Goal: Information Seeking & Learning: Check status

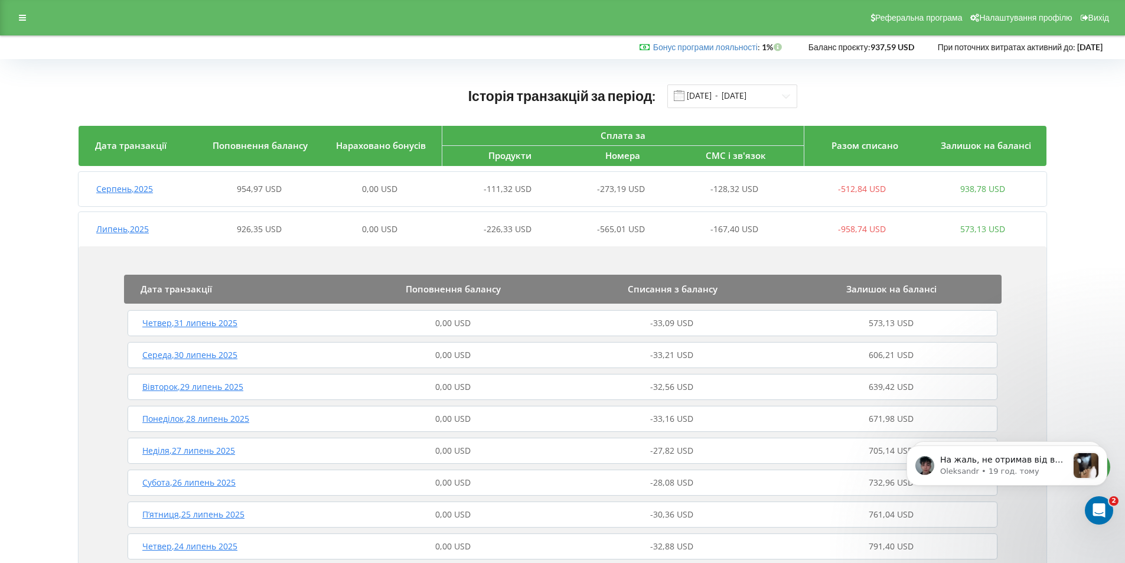
scroll to position [3074, 0]
drag, startPoint x: 0, startPoint y: 18, endPoint x: 22, endPoint y: 11, distance: 23.2
click at [0, 18] on div "Реферальна програма Налаштування профілю Вихід" at bounding box center [562, 17] width 1125 height 35
click at [22, 10] on div at bounding box center [22, 17] width 21 height 17
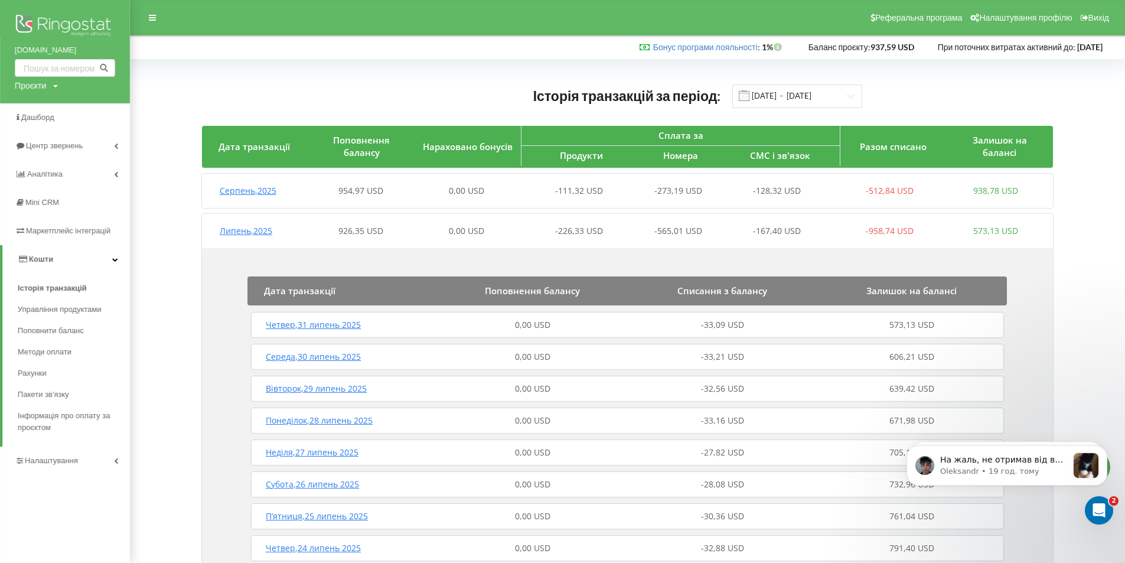
click at [48, 86] on div "Проєкти thecapital.com.ua thecapitallichka.com Dubai-Spain.TheCapital HRteam.co…" at bounding box center [36, 86] width 43 height 12
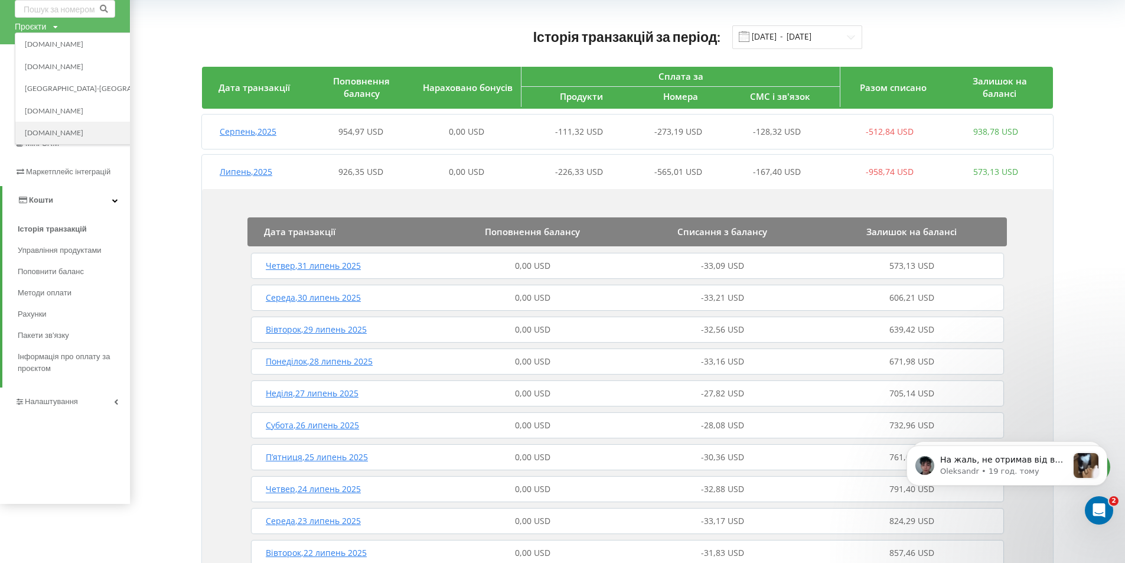
click at [73, 131] on link "[DOMAIN_NAME]" at bounding box center [115, 133] width 180 height 9
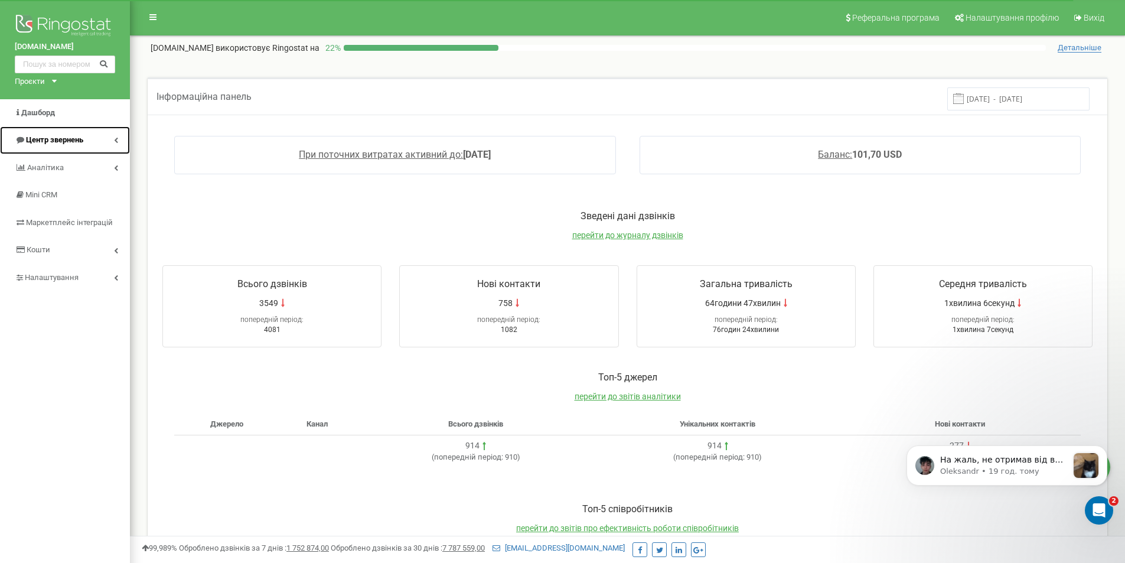
click at [35, 136] on span "Центр звернень" at bounding box center [54, 139] width 57 height 9
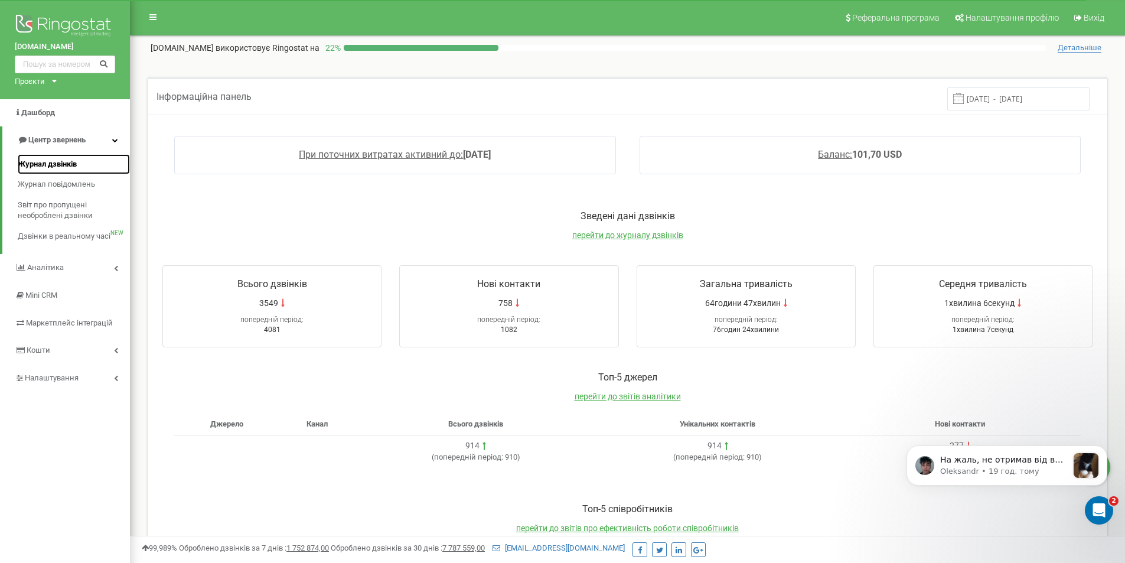
click at [73, 160] on span "Журнал дзвінків" at bounding box center [47, 164] width 59 height 11
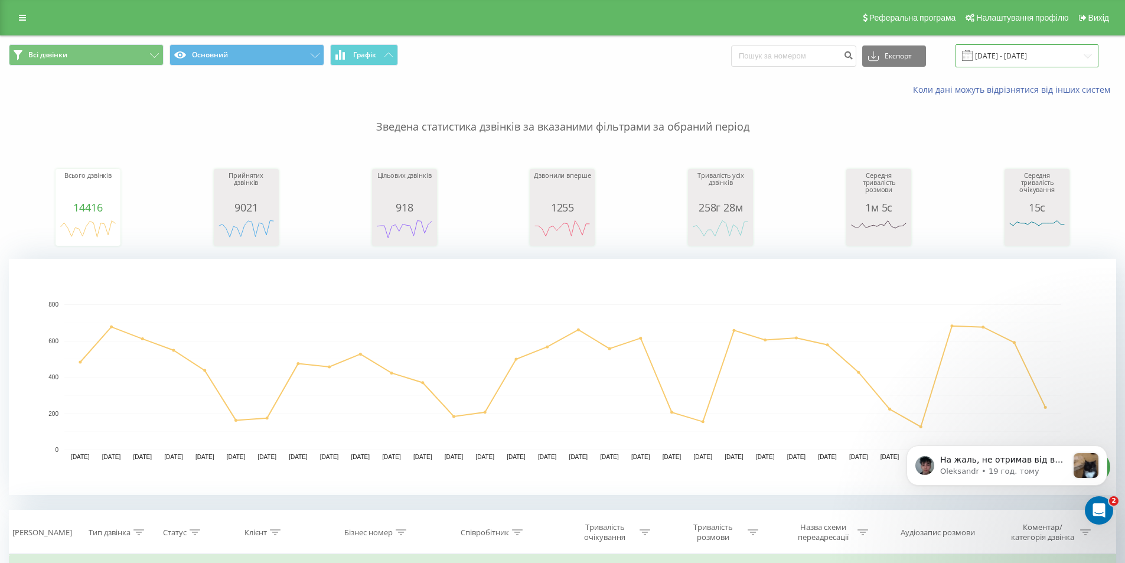
click at [1006, 66] on input "[DATE] - [DATE]" at bounding box center [1027, 55] width 143 height 23
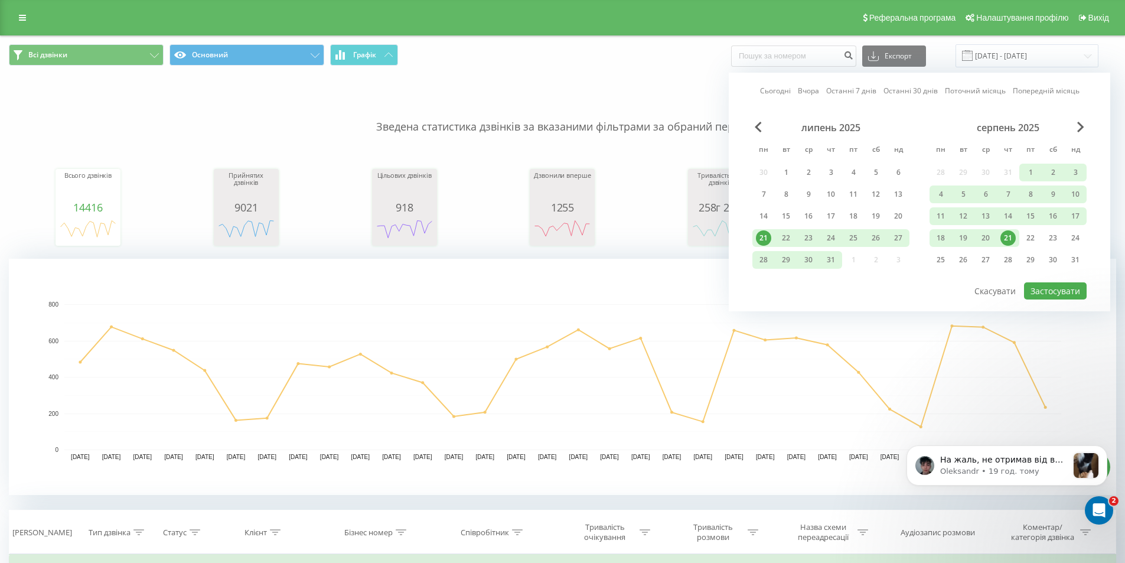
click at [1008, 239] on div "21" at bounding box center [1008, 237] width 15 height 15
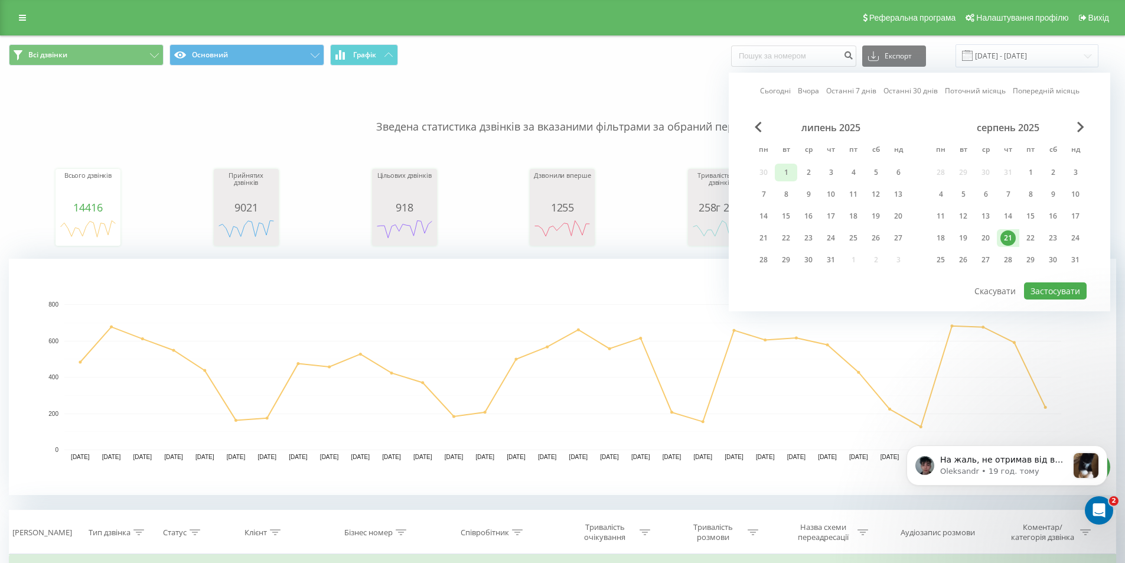
click at [783, 175] on div "1" at bounding box center [786, 172] width 15 height 15
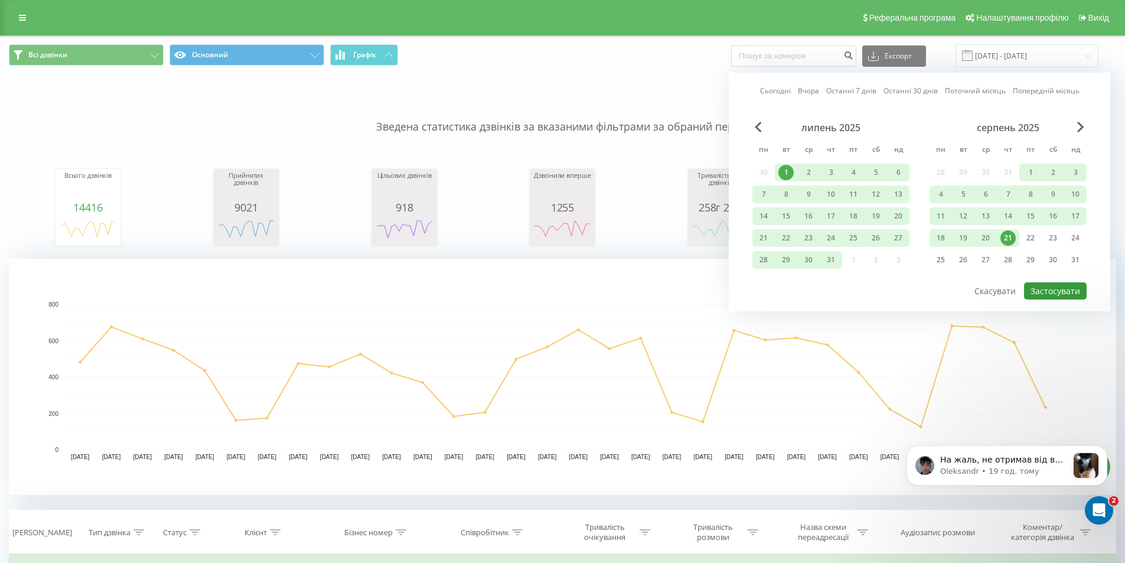
click at [1075, 287] on button "Застосувати" at bounding box center [1055, 290] width 63 height 17
type input "[DATE] - [DATE]"
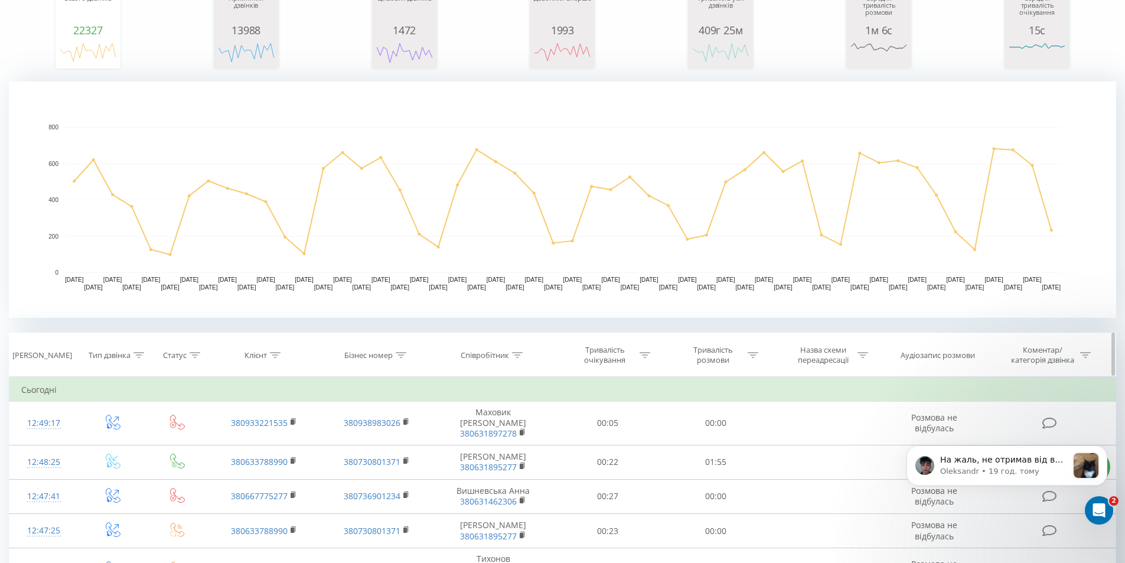
scroll to position [236, 0]
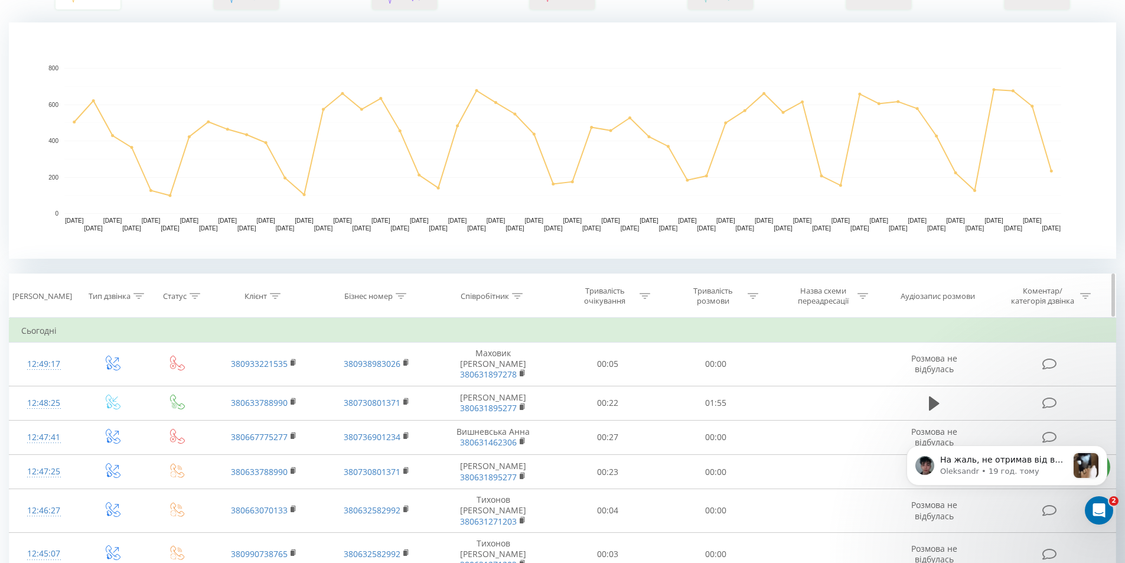
click at [276, 296] on icon at bounding box center [275, 296] width 11 height 6
click at [274, 295] on icon at bounding box center [275, 296] width 11 height 6
click at [256, 378] on input "text" at bounding box center [265, 380] width 104 height 21
paste input "050 447 0300"
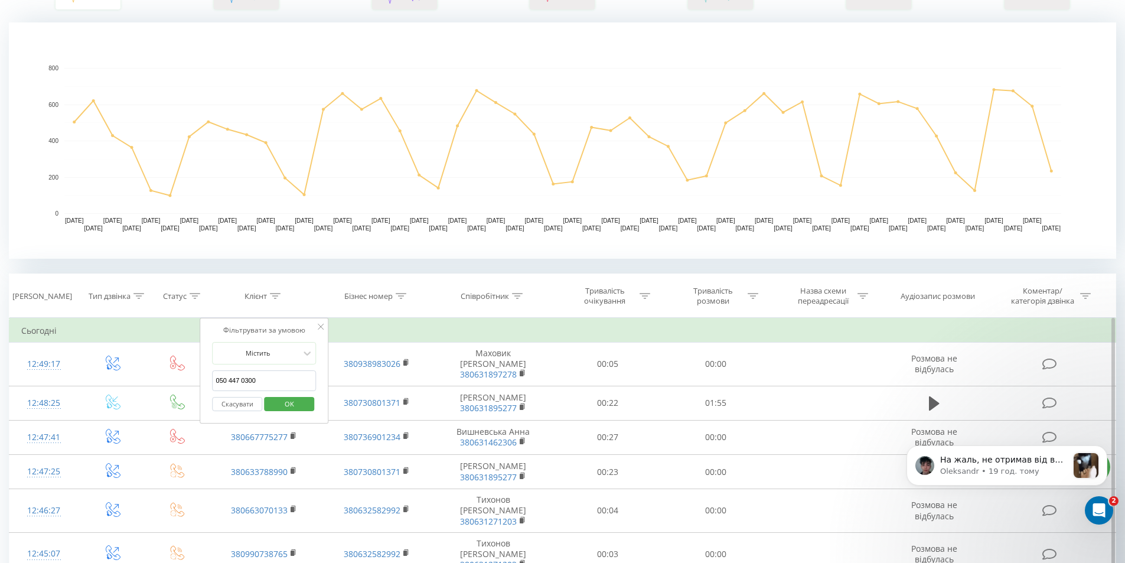
click at [242, 379] on input "050 447 0300" at bounding box center [265, 380] width 104 height 21
click at [230, 379] on input "050 4470300" at bounding box center [265, 380] width 104 height 21
click at [216, 380] on input "0504470300" at bounding box center [265, 380] width 104 height 21
type input "380504470300"
click at [281, 401] on span "OK" at bounding box center [289, 404] width 33 height 18
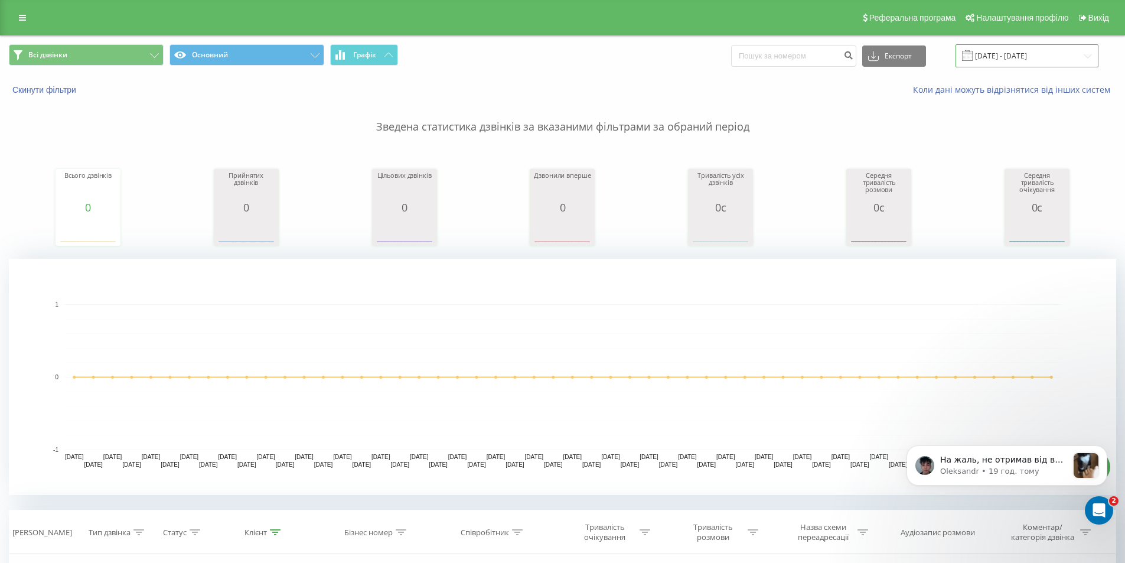
click at [1043, 54] on input "[DATE] - [DATE]" at bounding box center [1027, 55] width 143 height 23
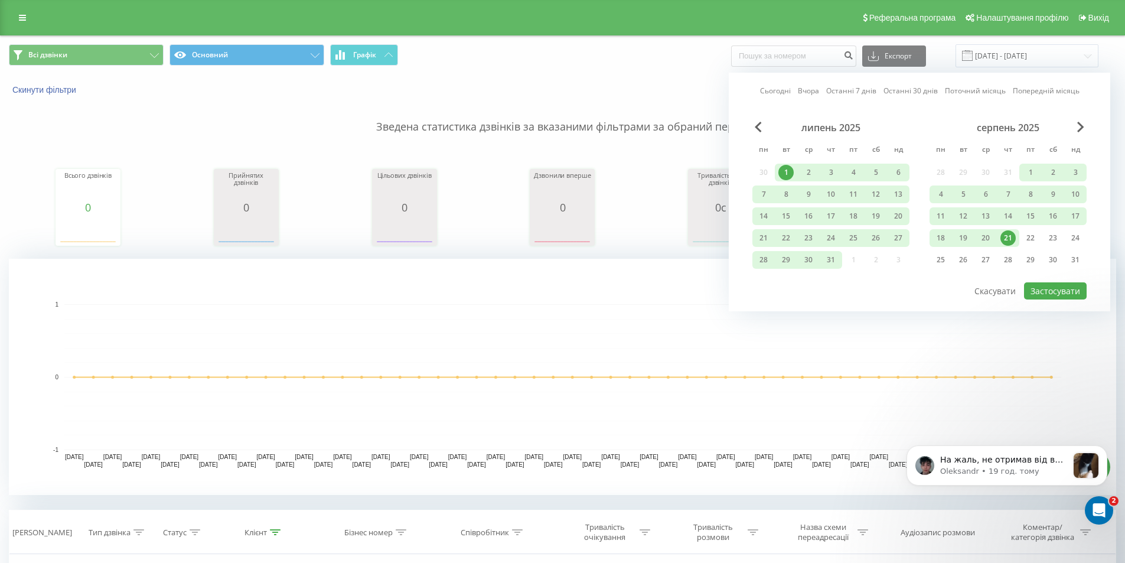
click at [1011, 237] on div "21" at bounding box center [1008, 237] width 15 height 15
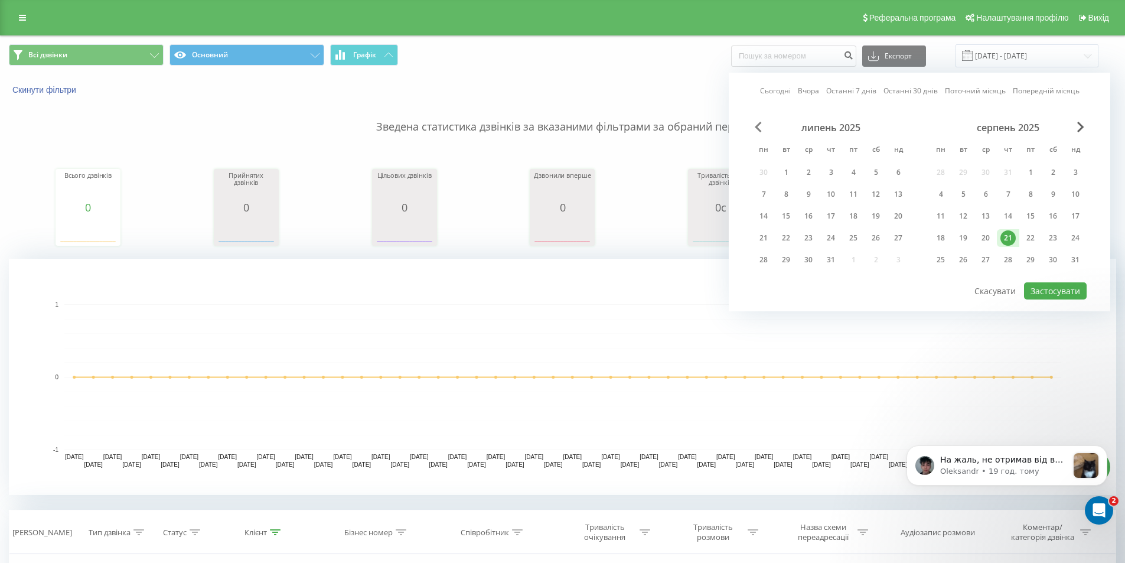
click at [759, 127] on span "Previous Month" at bounding box center [758, 127] width 7 height 11
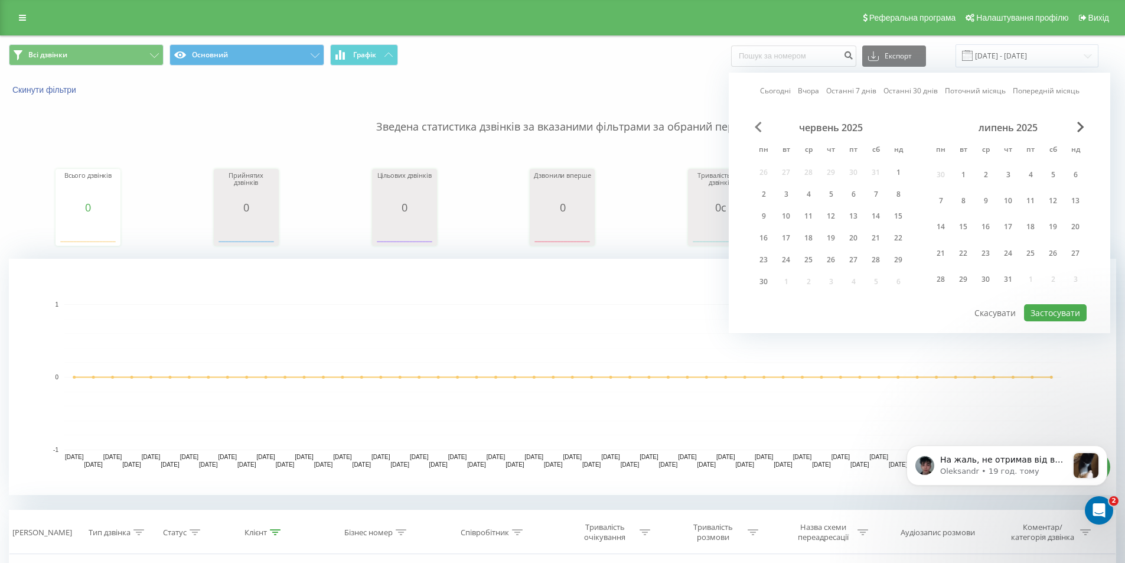
click at [759, 127] on span "Previous Month" at bounding box center [758, 127] width 7 height 11
click at [830, 176] on div "1" at bounding box center [831, 174] width 15 height 15
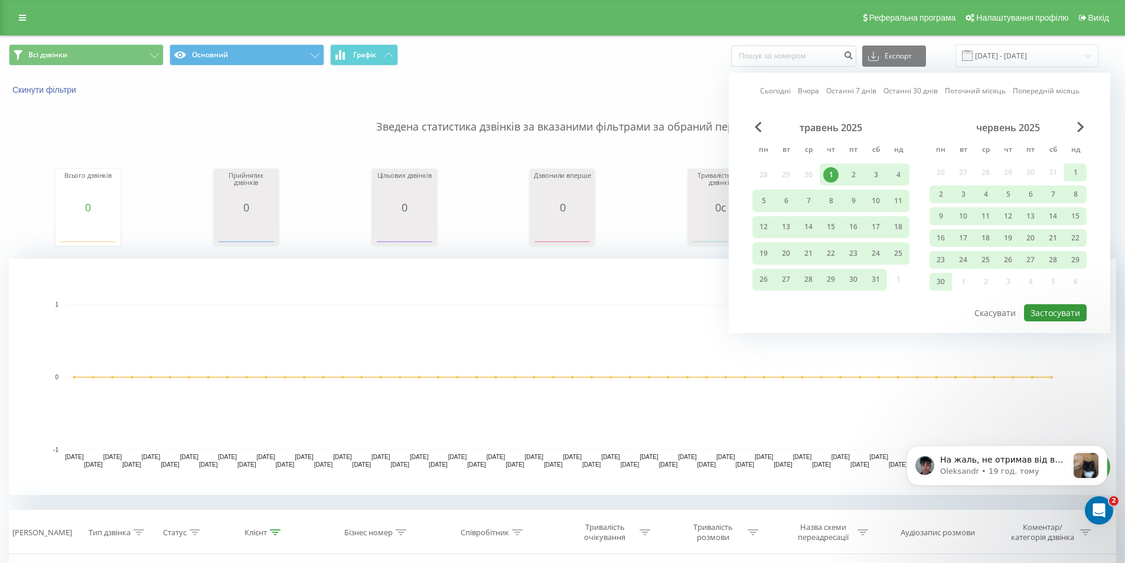
click at [1046, 312] on button "Застосувати" at bounding box center [1055, 312] width 63 height 17
type input "[DATE] - [DATE]"
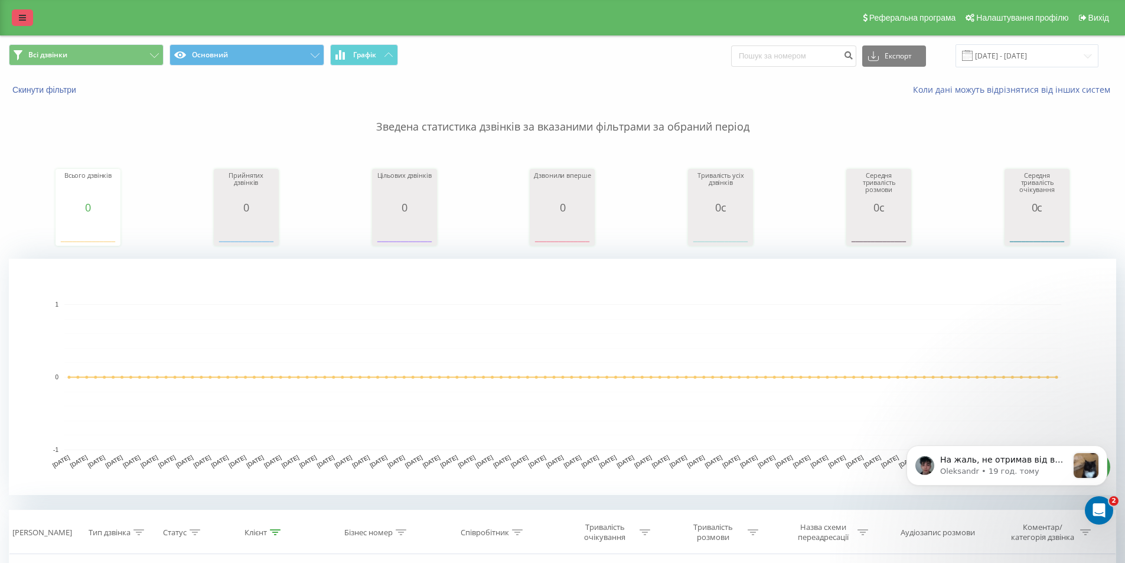
click at [12, 12] on link at bounding box center [22, 17] width 21 height 17
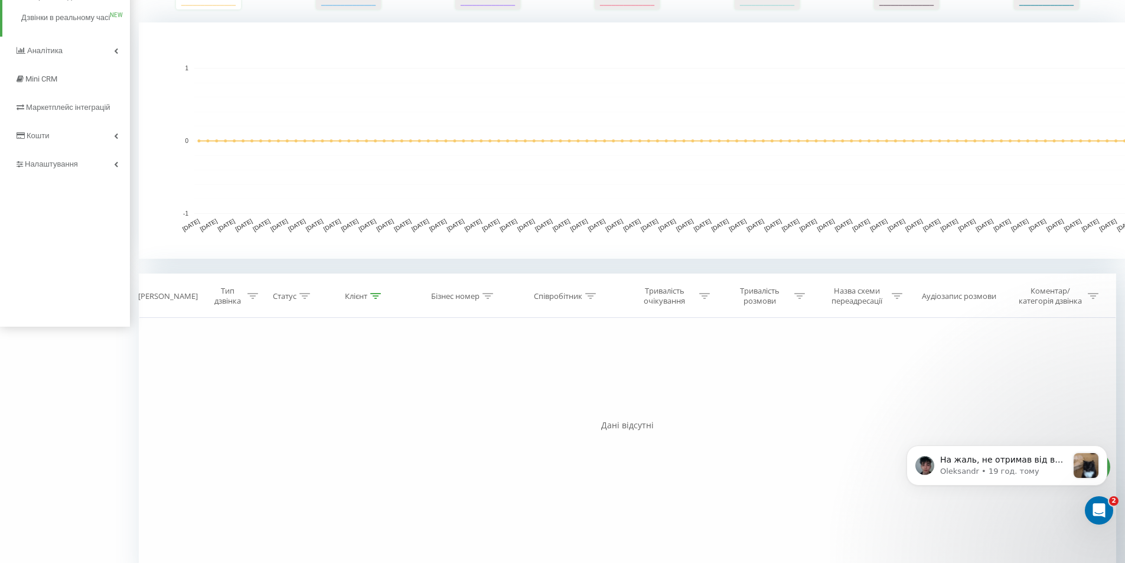
click at [552, 261] on div "Всі дзвінки Основний Графік Експорт .csv .xls .xlsx [DATE] - [DATE] Скинути філ…" at bounding box center [628, 196] width 978 height 793
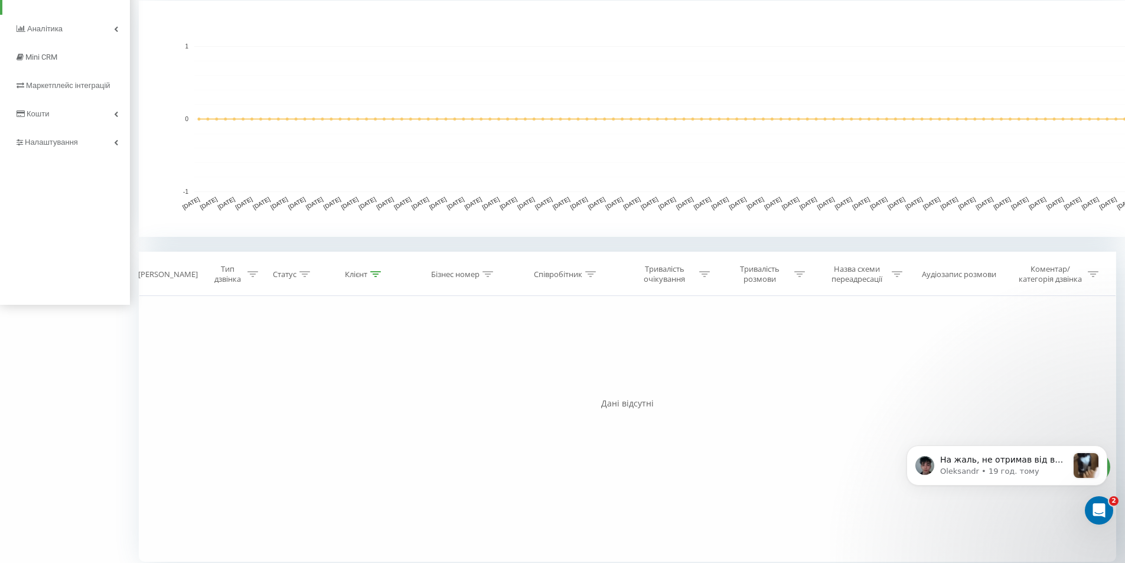
scroll to position [267, 0]
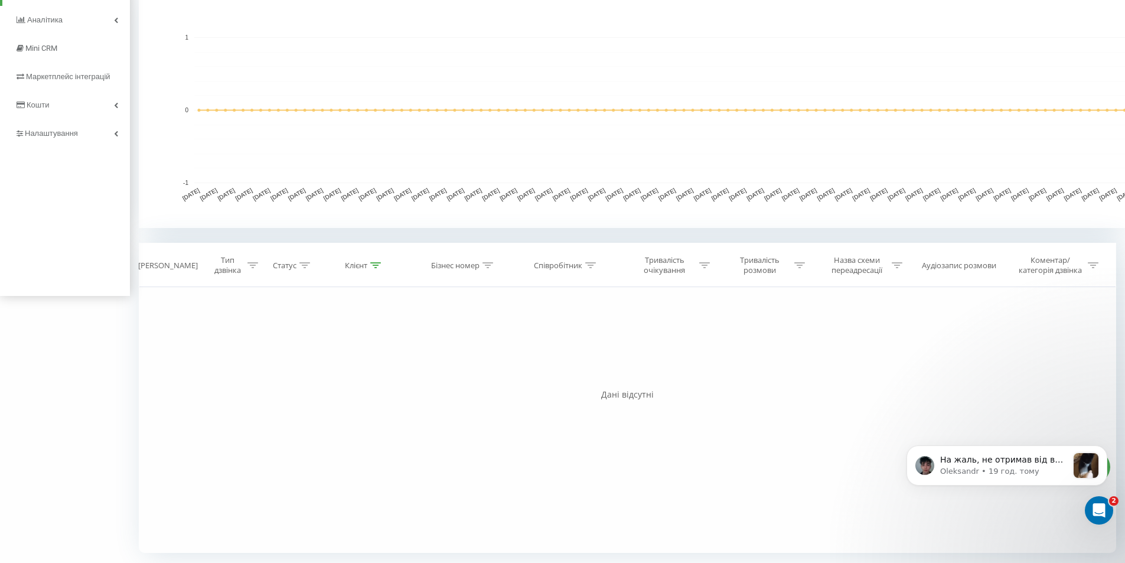
click at [220, 314] on div "Фільтрувати за умовою Дорівнює Введіть значення Скасувати OK Фільтрувати за умо…" at bounding box center [628, 420] width 978 height 266
click at [376, 267] on icon at bounding box center [375, 265] width 11 height 6
click at [344, 353] on input "380504470300" at bounding box center [365, 350] width 104 height 21
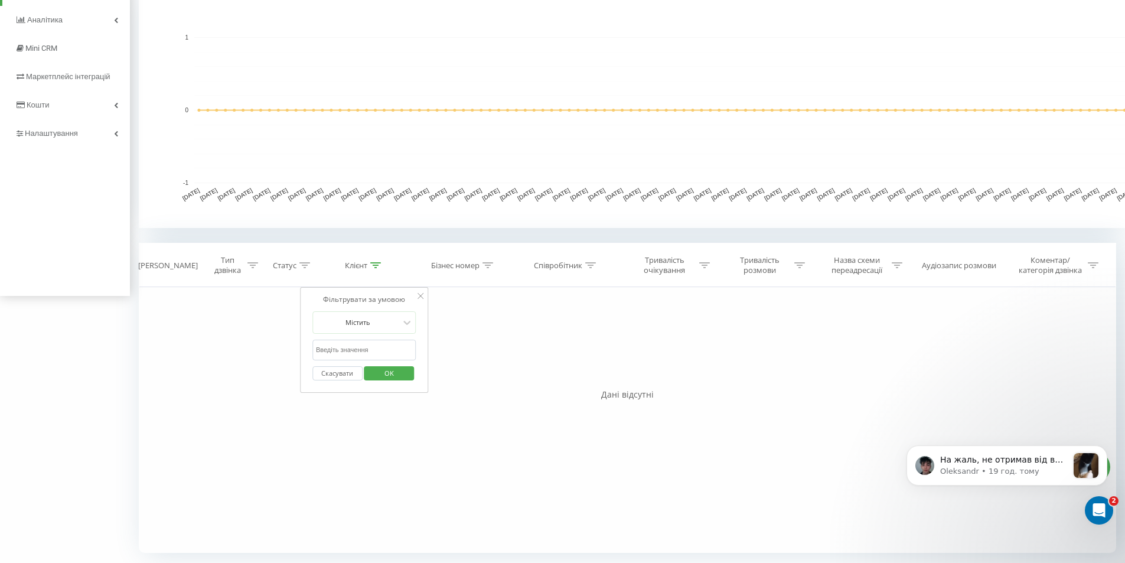
click at [410, 370] on button "OK" at bounding box center [390, 373] width 50 height 15
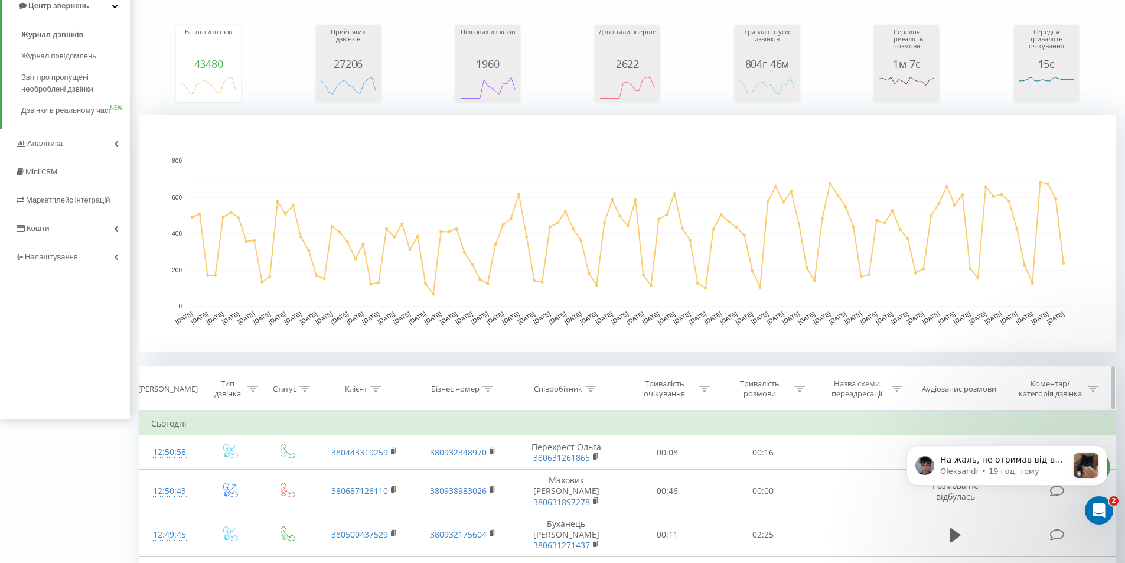
scroll to position [160, 0]
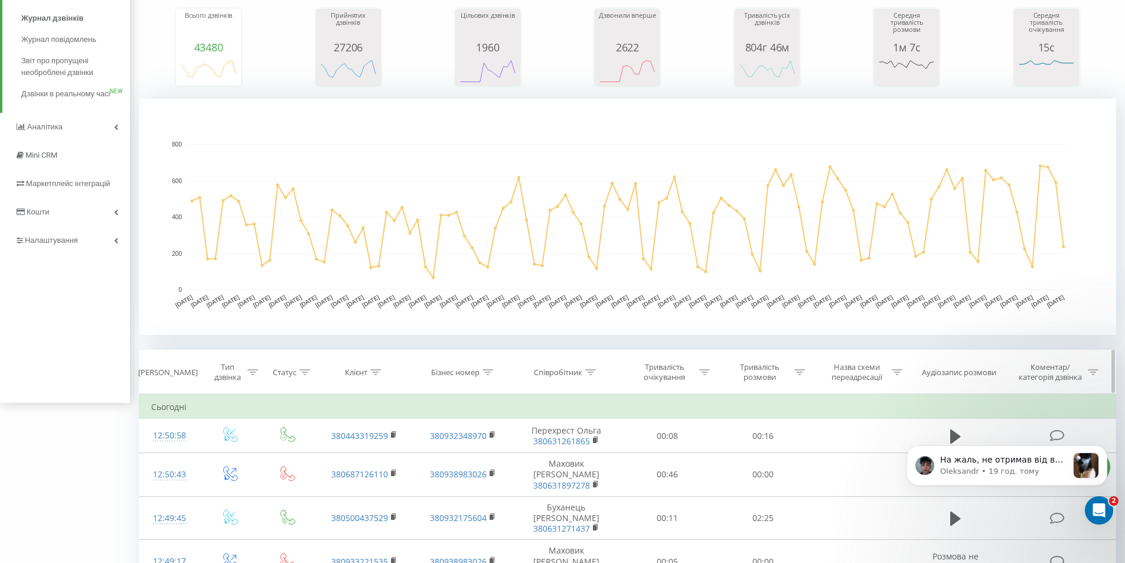
click at [488, 372] on icon at bounding box center [488, 372] width 11 height 6
click at [465, 463] on input "text" at bounding box center [464, 457] width 104 height 21
paste input "380504470300"
type input "380504470300"
click at [490, 482] on span "OK" at bounding box center [488, 480] width 33 height 18
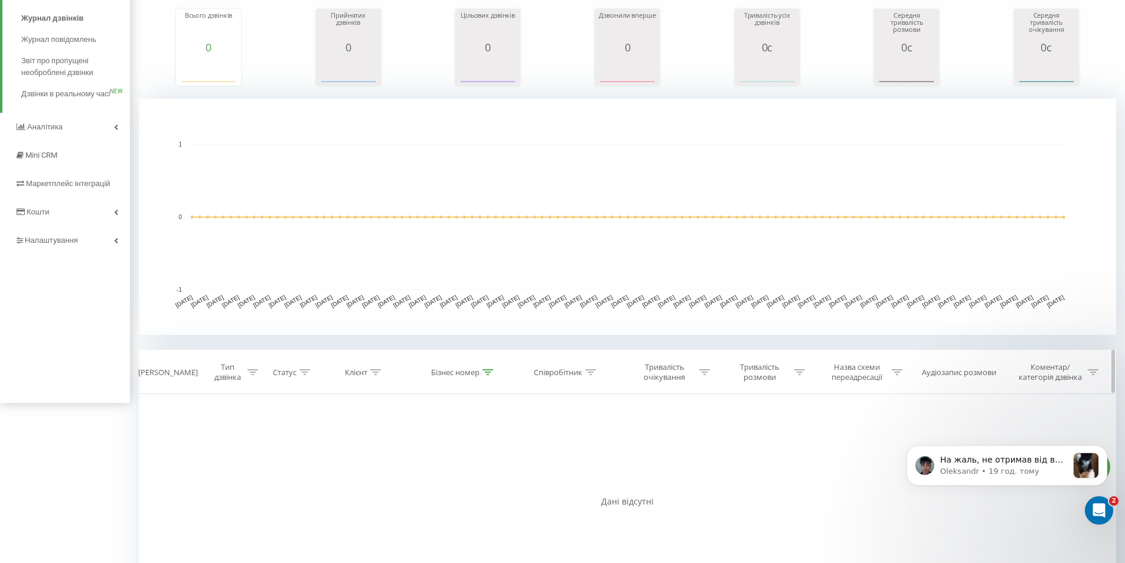
click at [483, 375] on div at bounding box center [488, 372] width 11 height 10
click at [455, 460] on input "380504470300" at bounding box center [464, 457] width 104 height 21
click at [377, 372] on icon at bounding box center [375, 372] width 11 height 6
click at [343, 453] on input "text" at bounding box center [365, 457] width 104 height 21
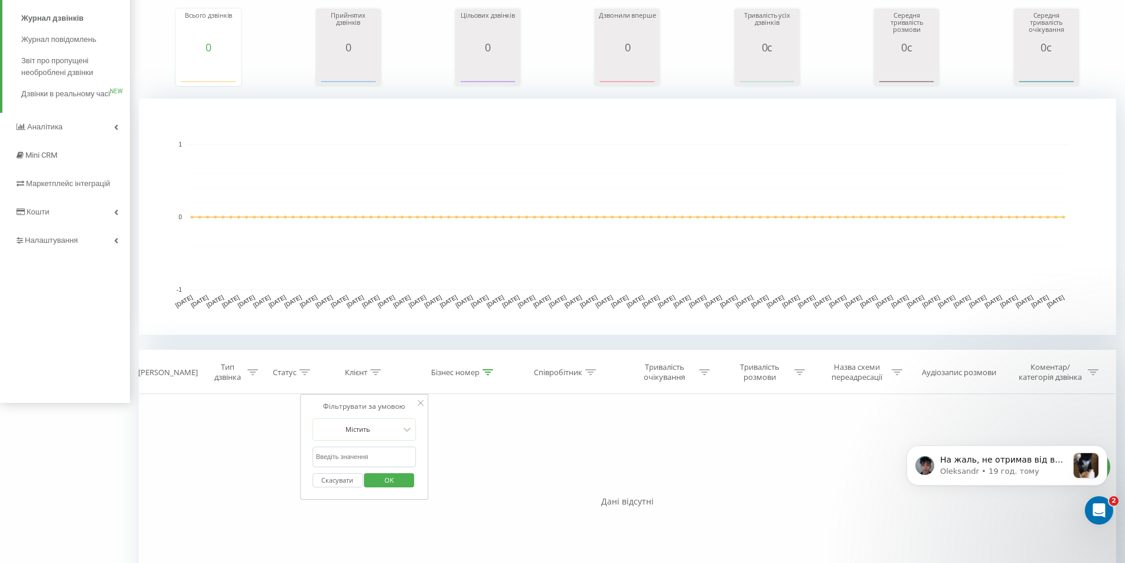
paste input "380504470300"
type input "380504470300"
click at [373, 484] on span "OK" at bounding box center [389, 480] width 33 height 18
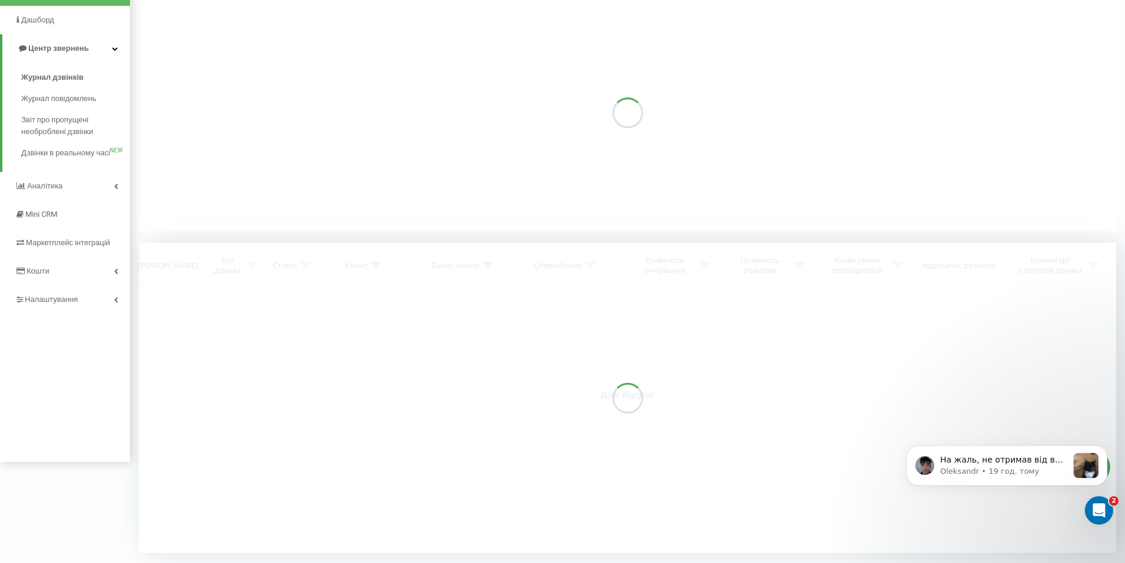
scroll to position [101, 0]
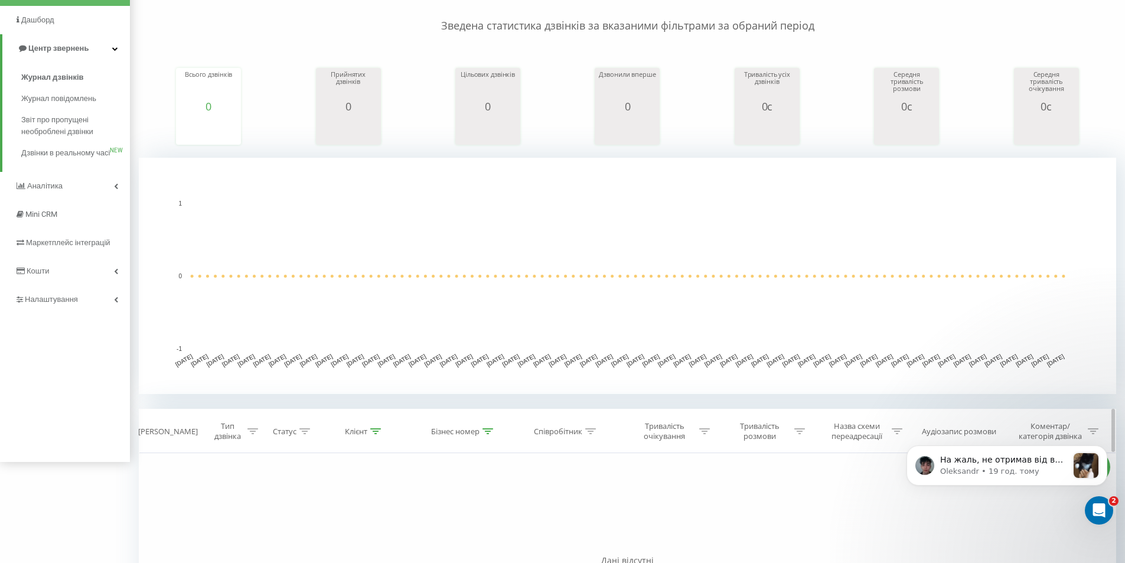
click at [480, 431] on div "Бізнес номер" at bounding box center [462, 432] width 62 height 10
click at [440, 537] on button "Скасувати" at bounding box center [437, 539] width 50 height 15
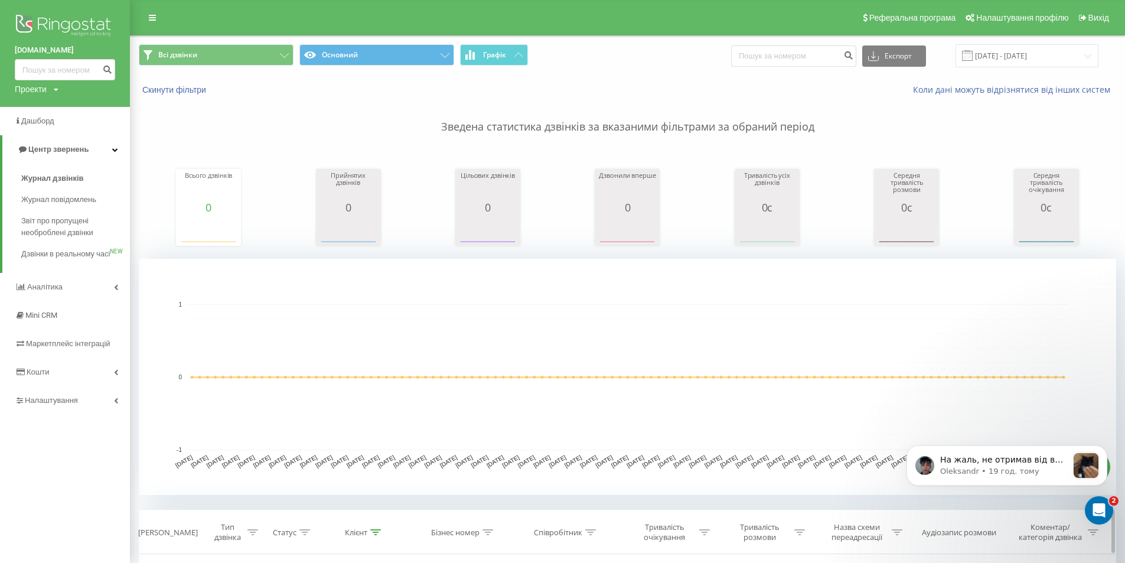
scroll to position [177, 0]
